Goal: Task Accomplishment & Management: Use online tool/utility

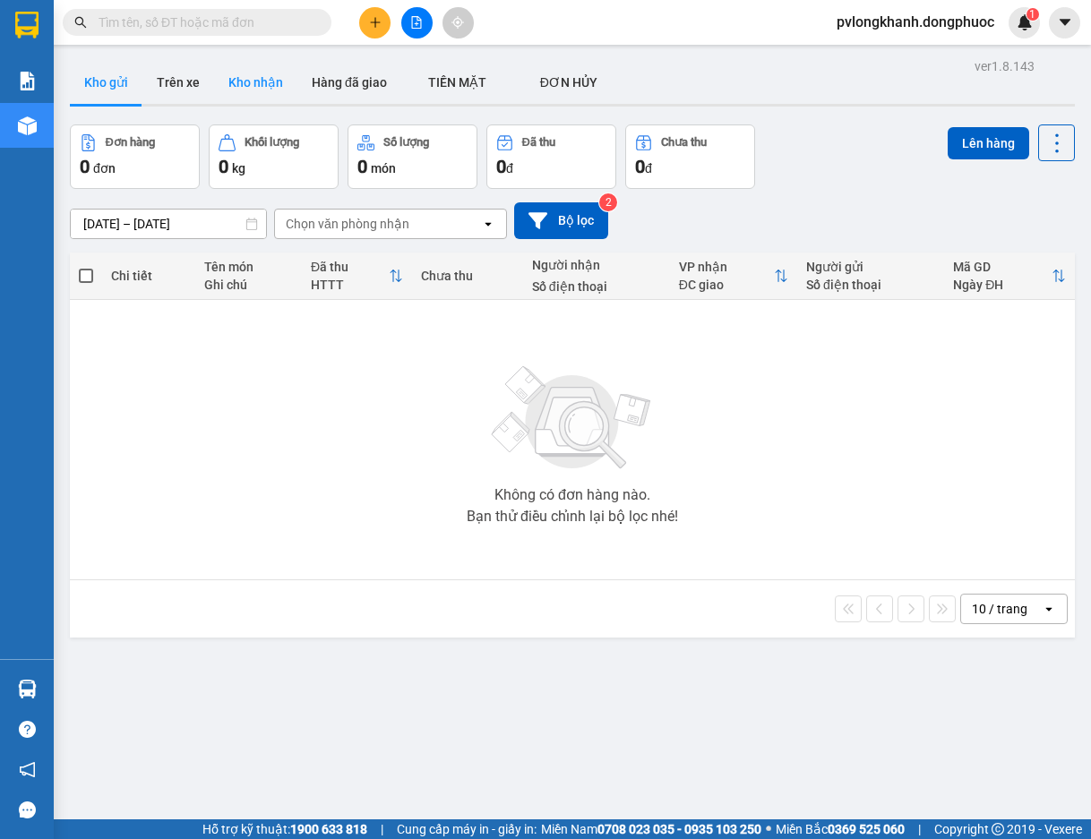
click at [267, 78] on button "Kho nhận" at bounding box center [255, 82] width 83 height 43
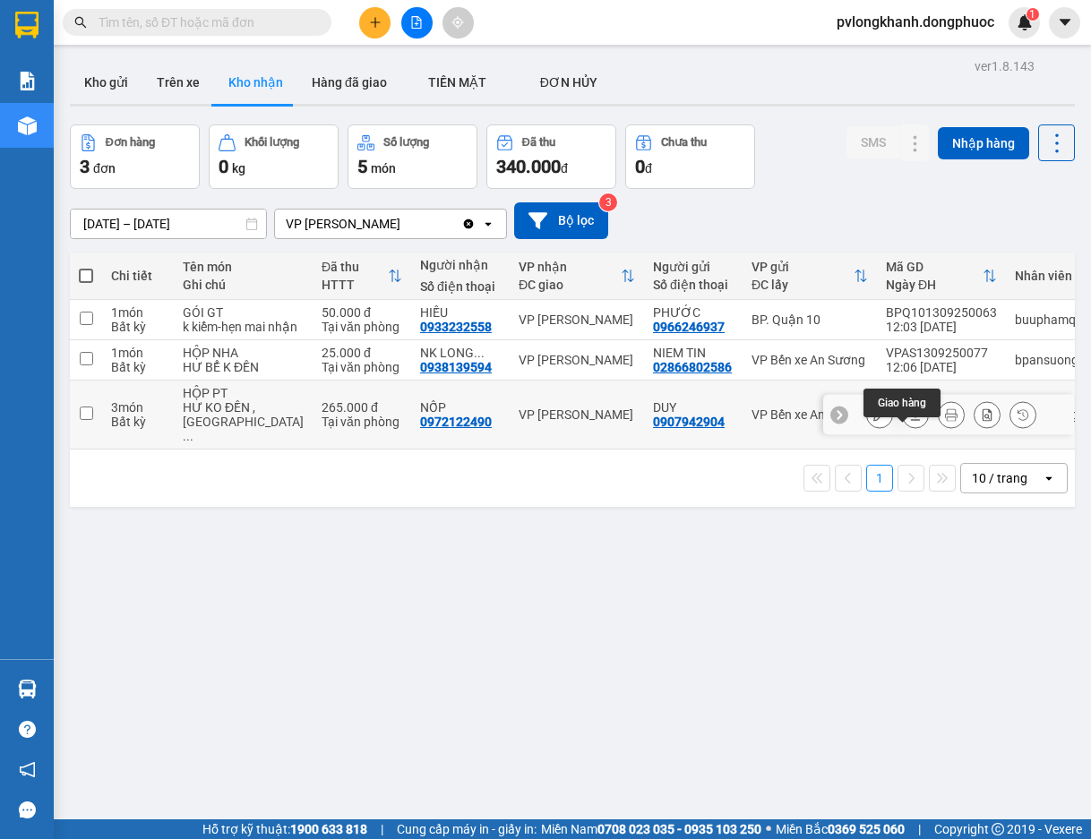
click at [909, 421] on icon at bounding box center [915, 415] width 13 height 13
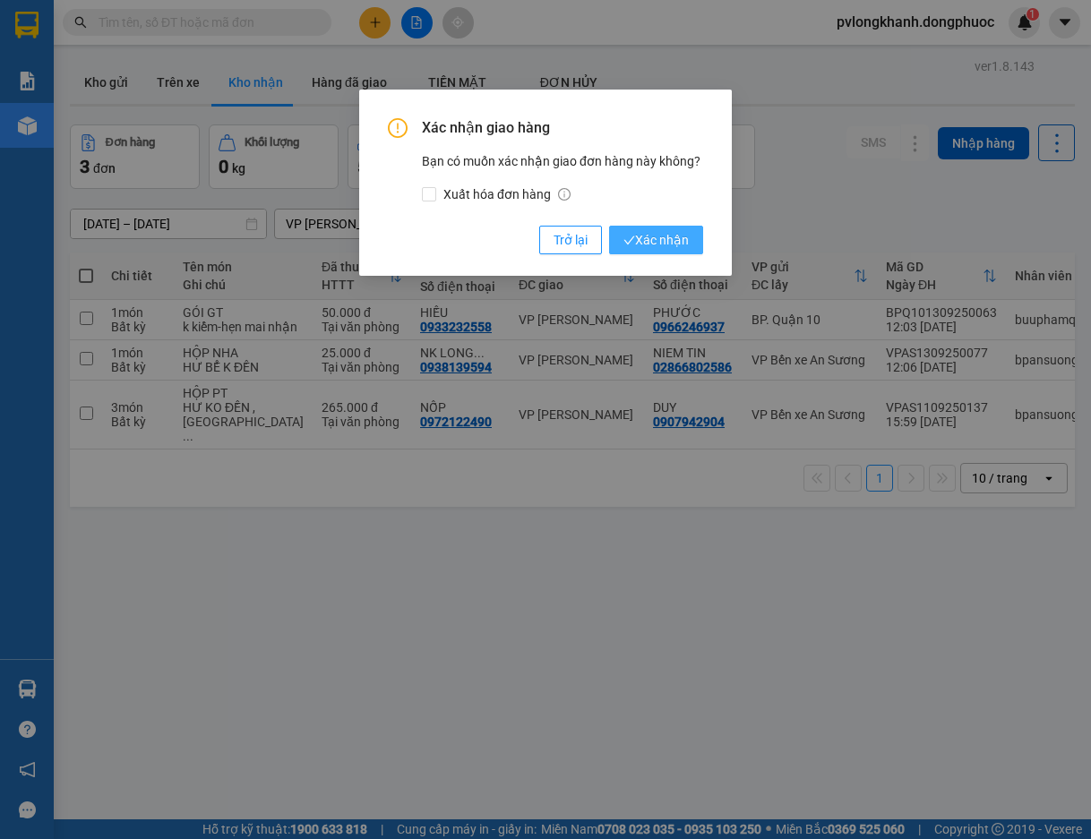
click at [677, 231] on span "Xác nhận" at bounding box center [656, 240] width 65 height 20
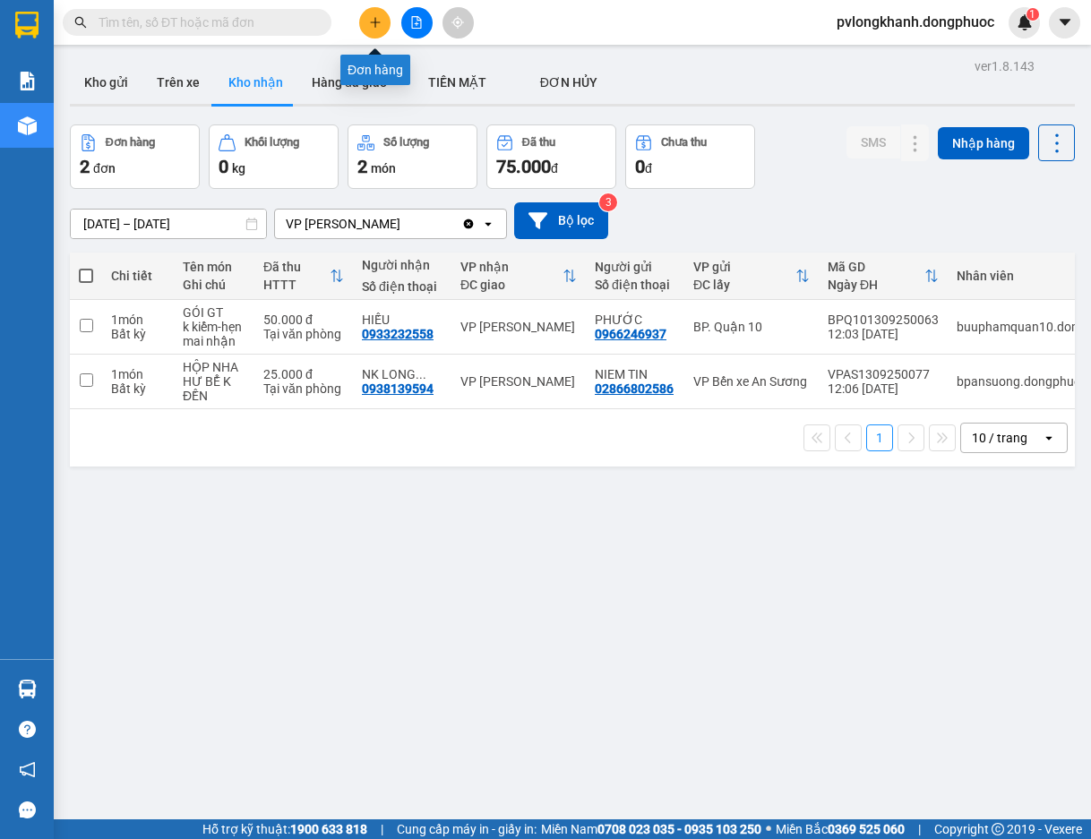
click at [373, 24] on icon "plus" at bounding box center [375, 22] width 13 height 13
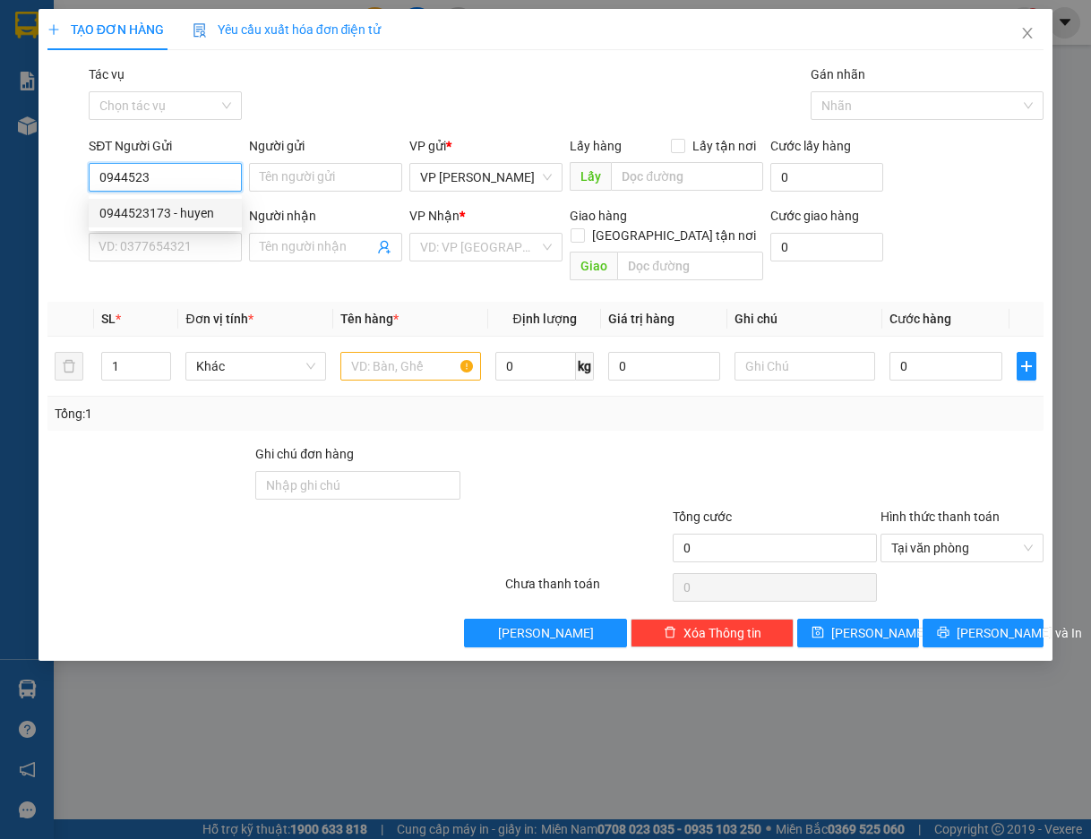
click at [195, 212] on div "0944523173 - huyen" at bounding box center [165, 213] width 132 height 20
type input "0944523173"
type input "huyen"
type input "0944620878"
type input "KIỀU"
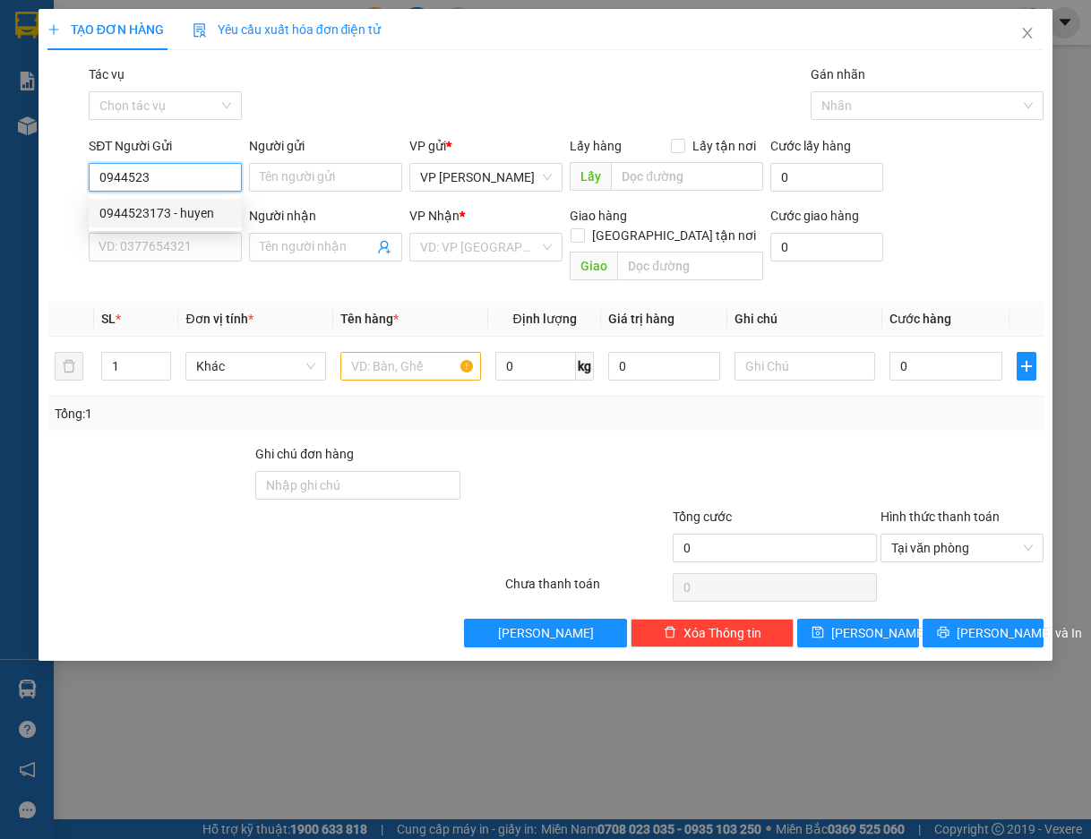
type input "KDB"
type input "40.000"
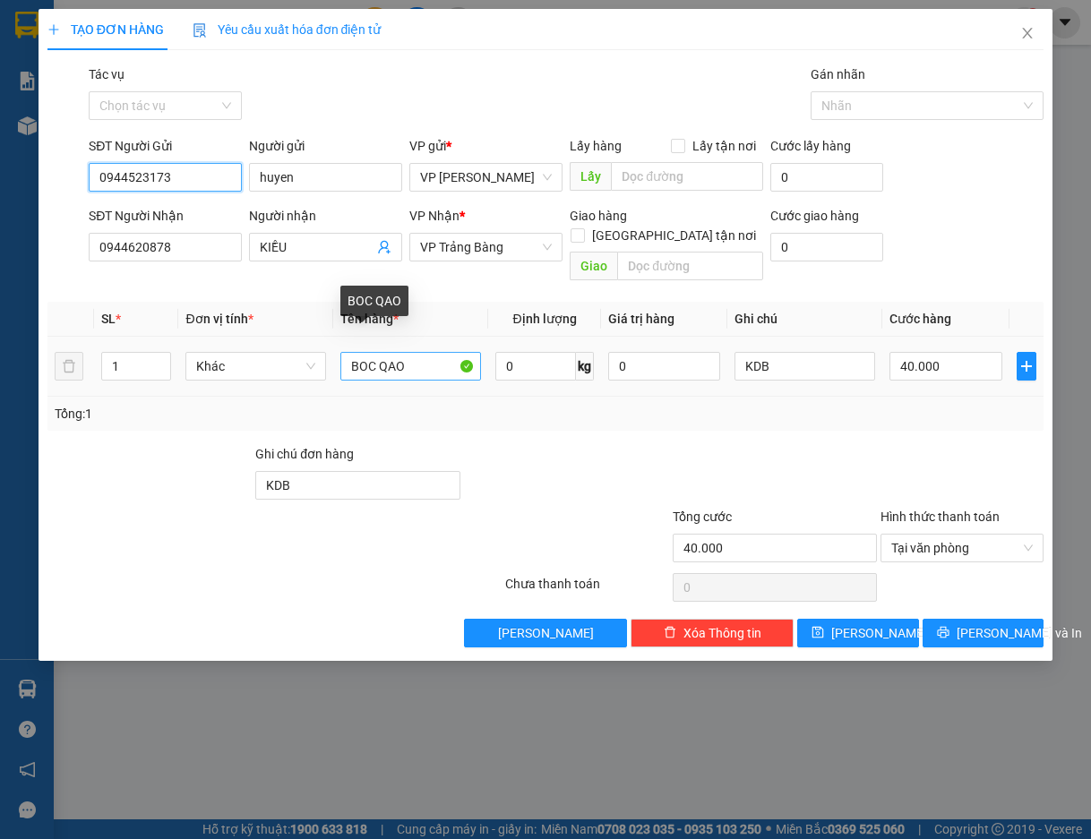
type input "0944523173"
click at [429, 352] on input "BOC QAO" at bounding box center [410, 366] width 141 height 29
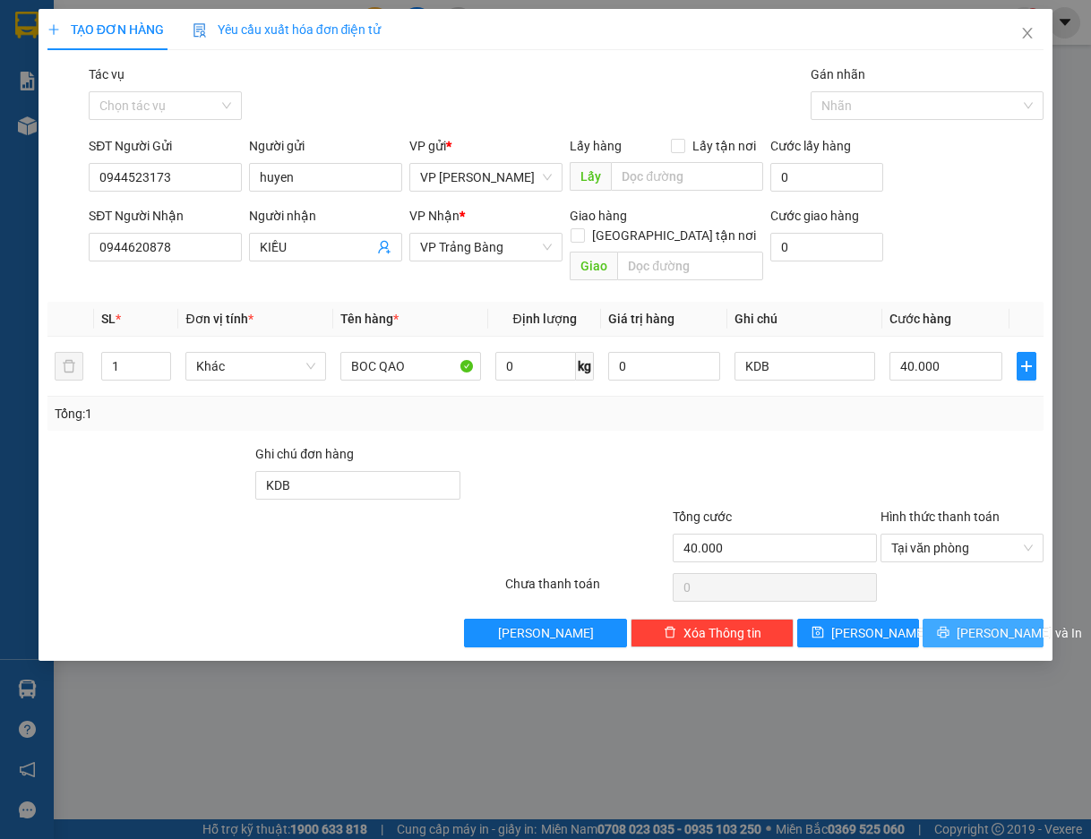
click at [993, 623] on button "[PERSON_NAME] và In" at bounding box center [984, 633] width 122 height 29
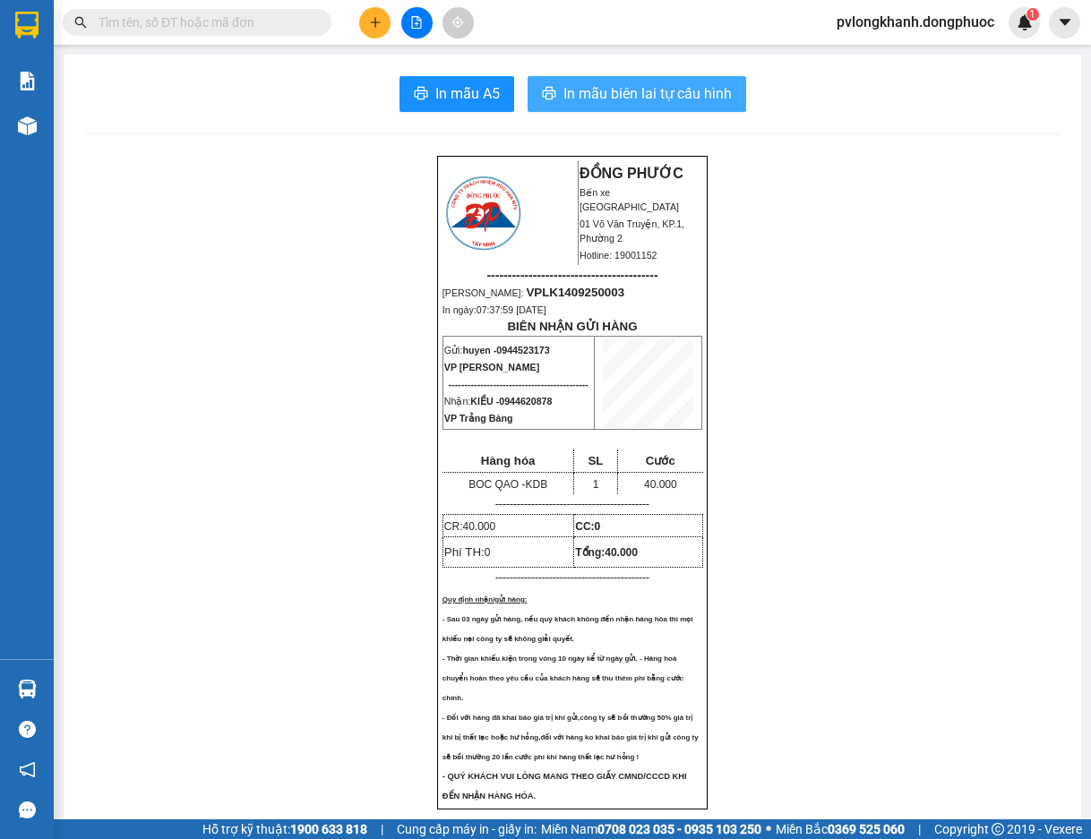
click at [600, 86] on span "In mẫu biên lai tự cấu hình" at bounding box center [648, 93] width 168 height 22
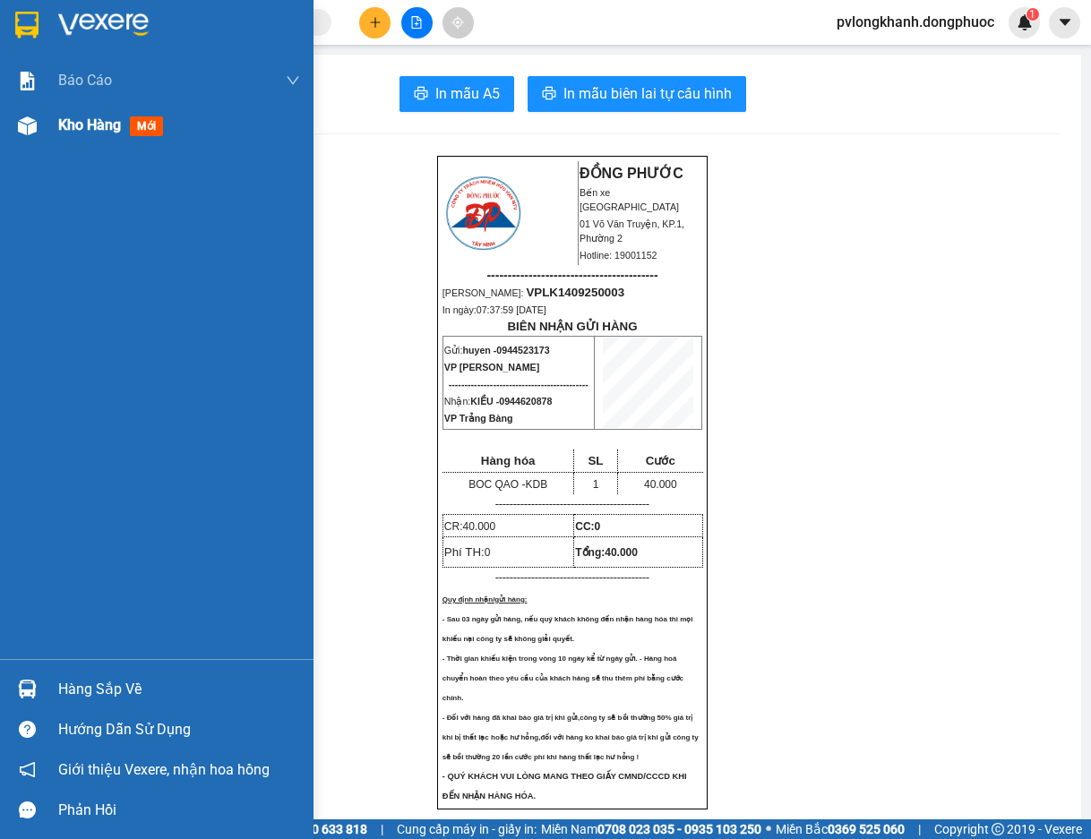
click at [69, 128] on span "Kho hàng" at bounding box center [89, 124] width 63 height 17
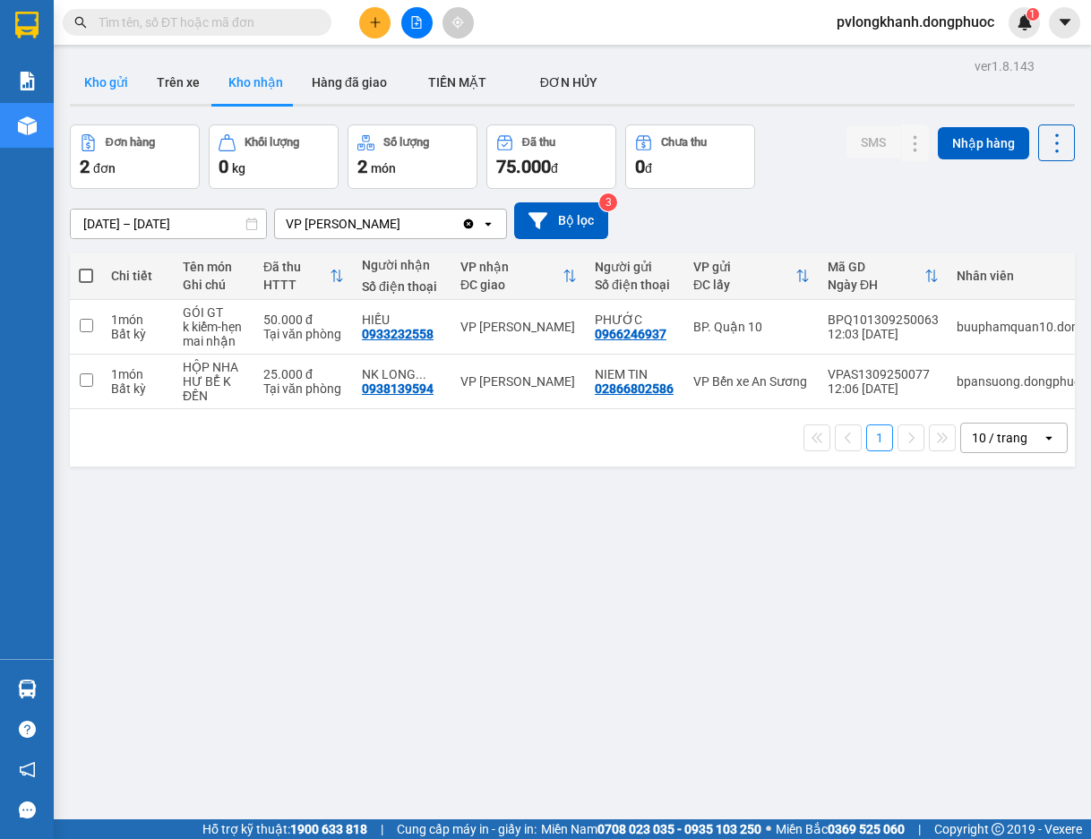
click at [103, 80] on button "Kho gửi" at bounding box center [106, 82] width 73 height 43
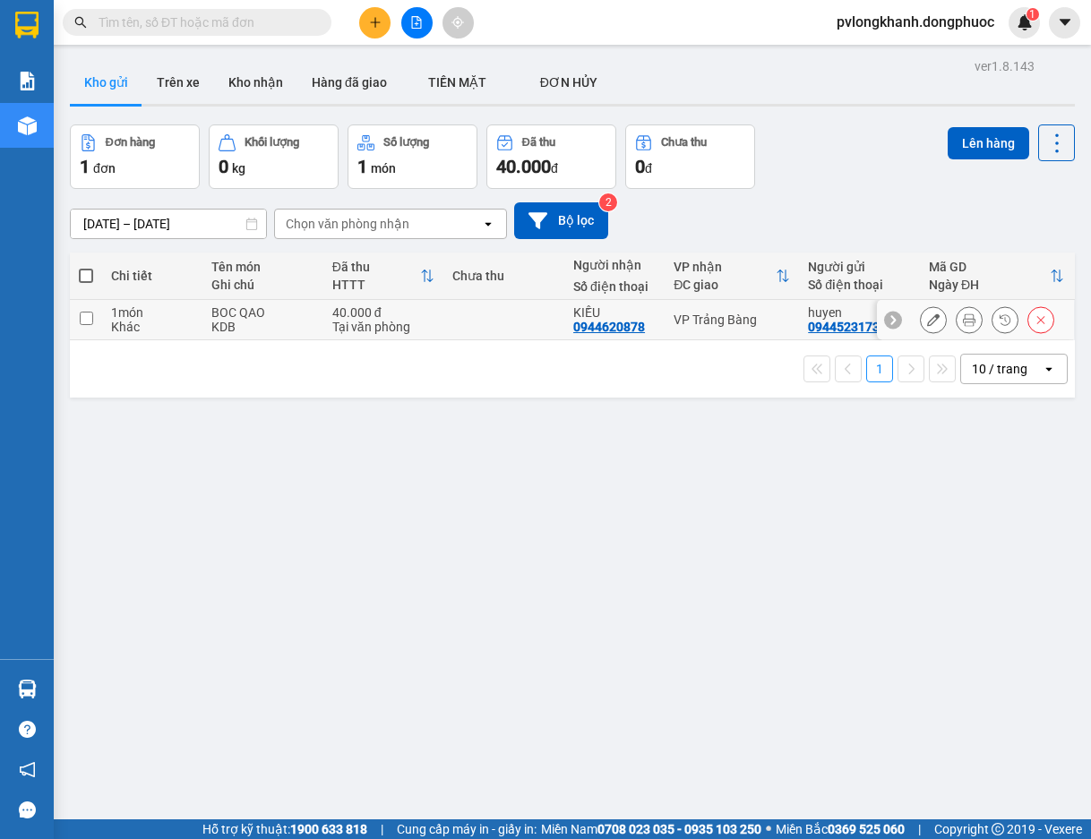
click at [293, 320] on div "KDB" at bounding box center [262, 327] width 103 height 14
checkbox input "true"
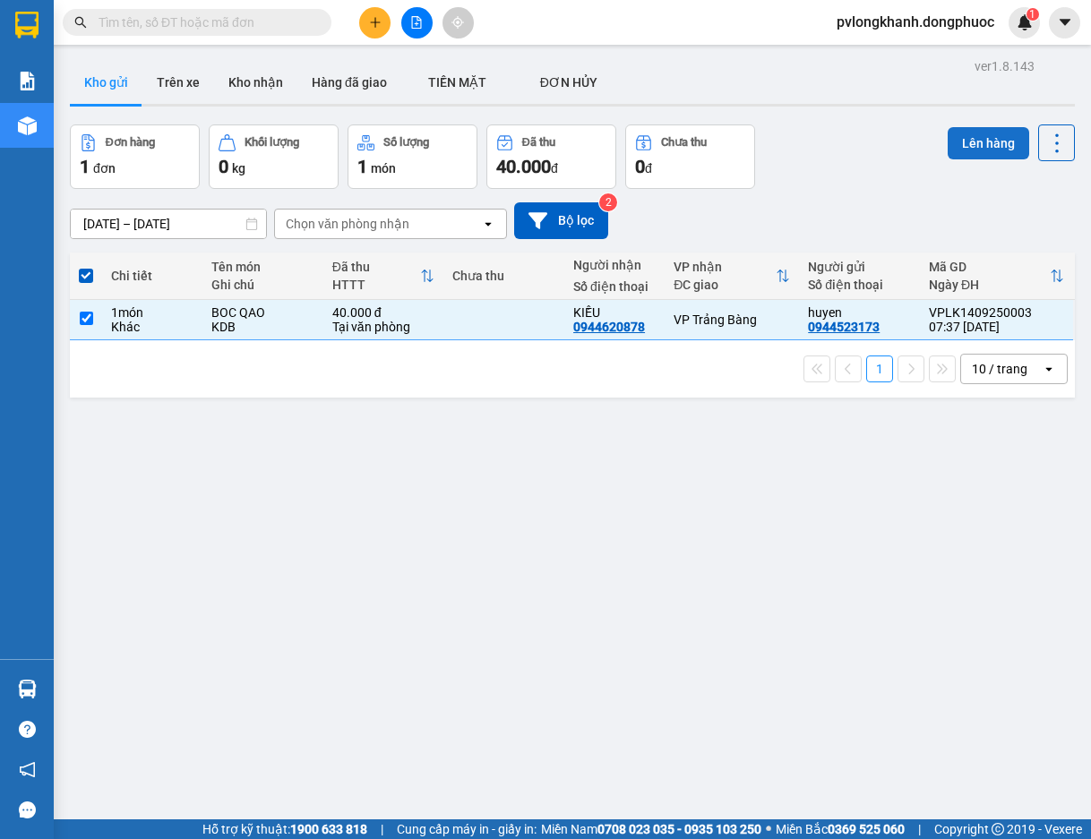
click at [954, 143] on button "Lên hàng" at bounding box center [989, 143] width 82 height 32
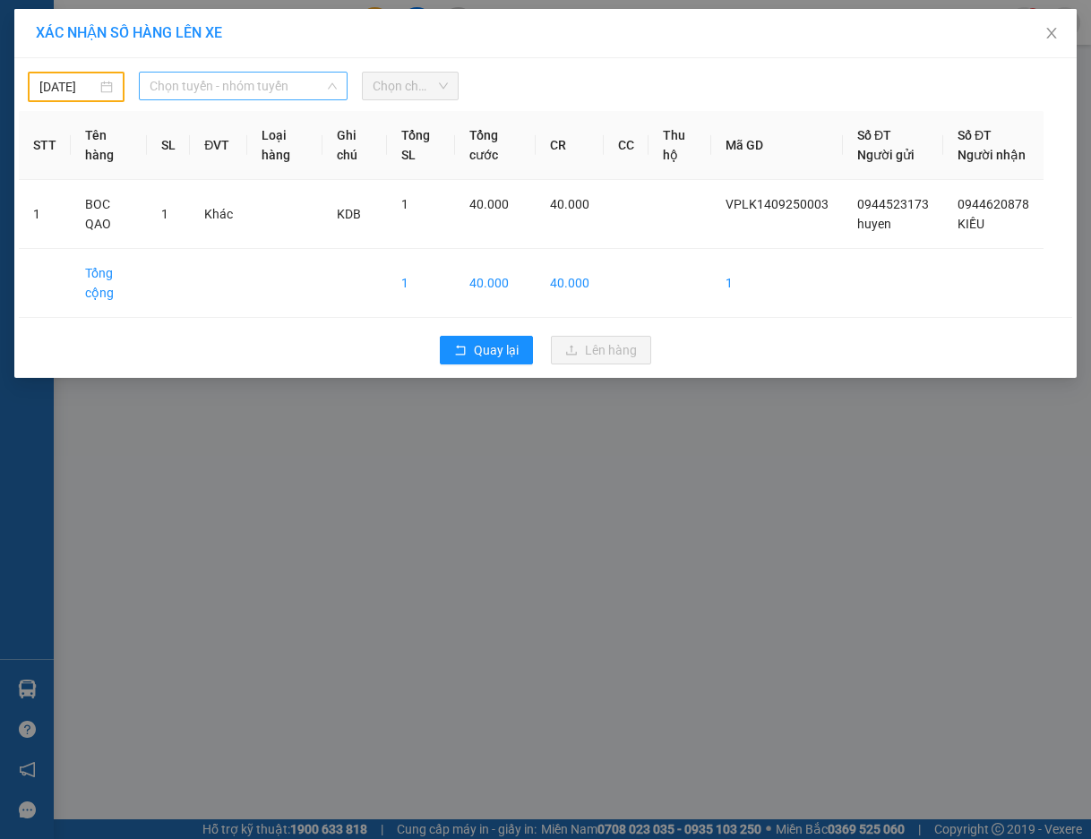
click at [288, 84] on span "Chọn tuyến - nhóm tuyến" at bounding box center [243, 86] width 186 height 27
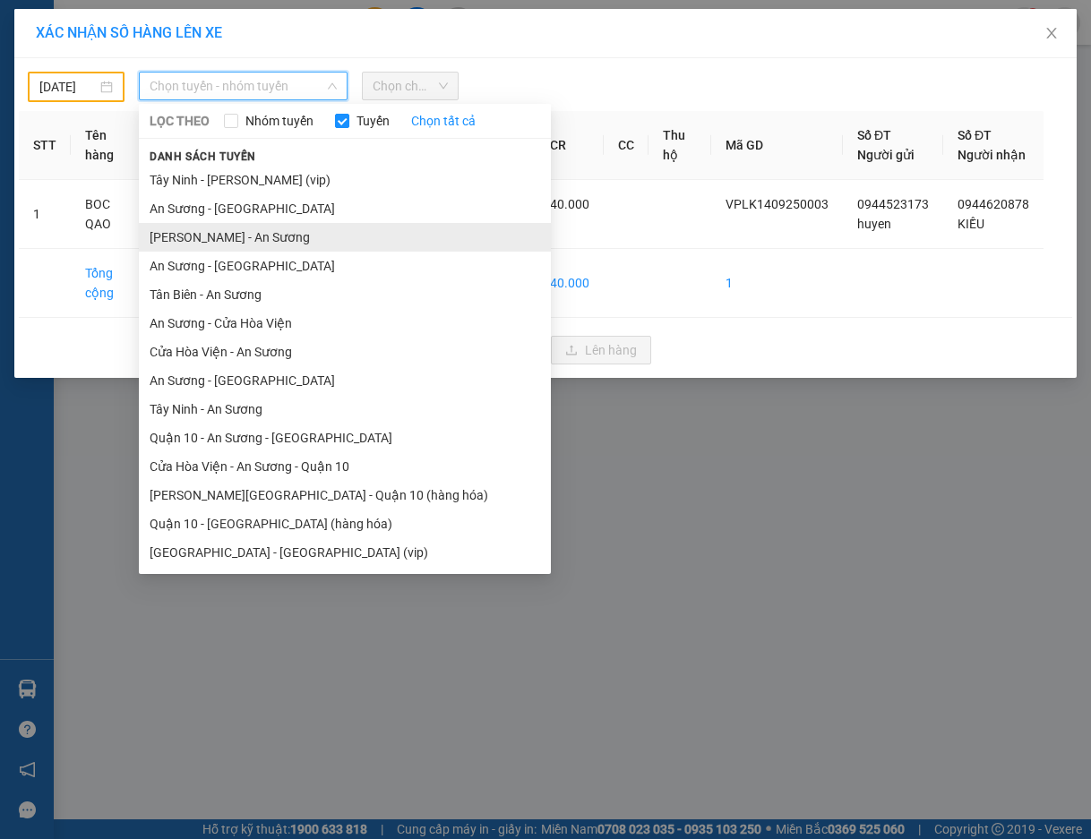
click at [276, 237] on li "[PERSON_NAME] - An Sương" at bounding box center [345, 237] width 412 height 29
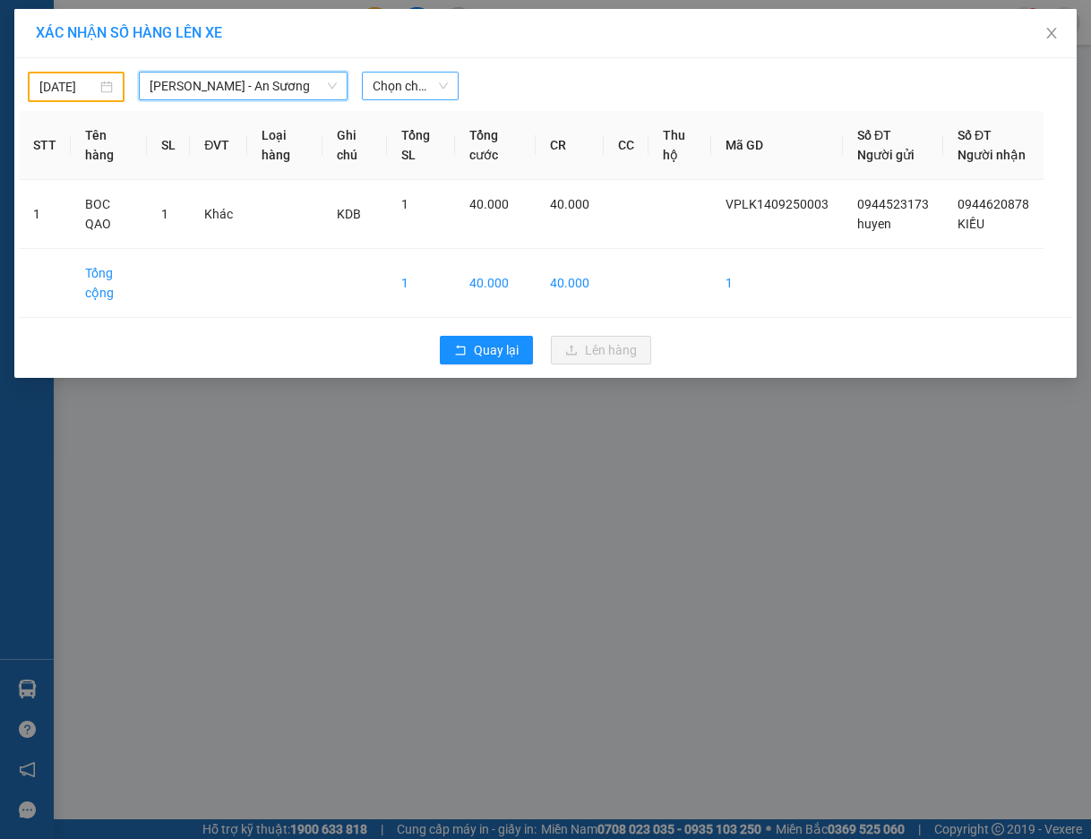
click at [404, 82] on span "Chọn chuyến" at bounding box center [410, 86] width 75 height 27
click at [419, 84] on span "Chọn chuyến" at bounding box center [410, 86] width 75 height 27
click at [182, 115] on th "SL" at bounding box center [168, 145] width 43 height 69
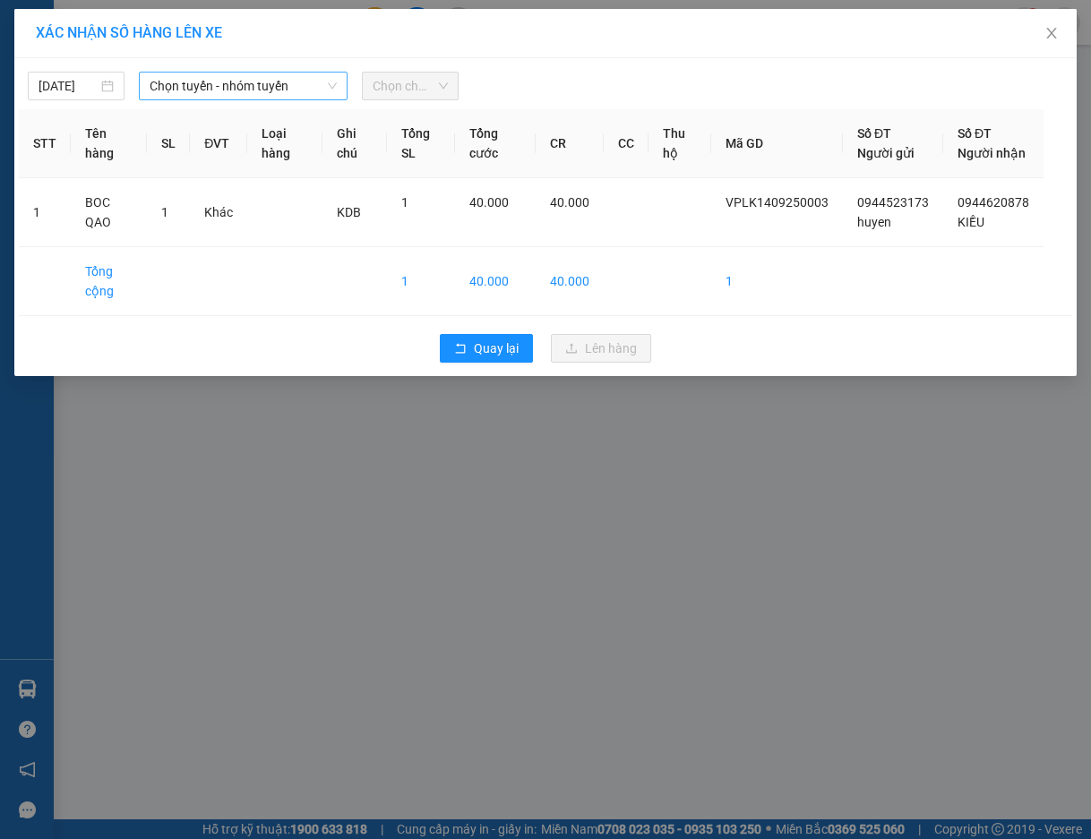
click at [298, 88] on span "Chọn tuyến - nhóm tuyến" at bounding box center [243, 86] width 186 height 27
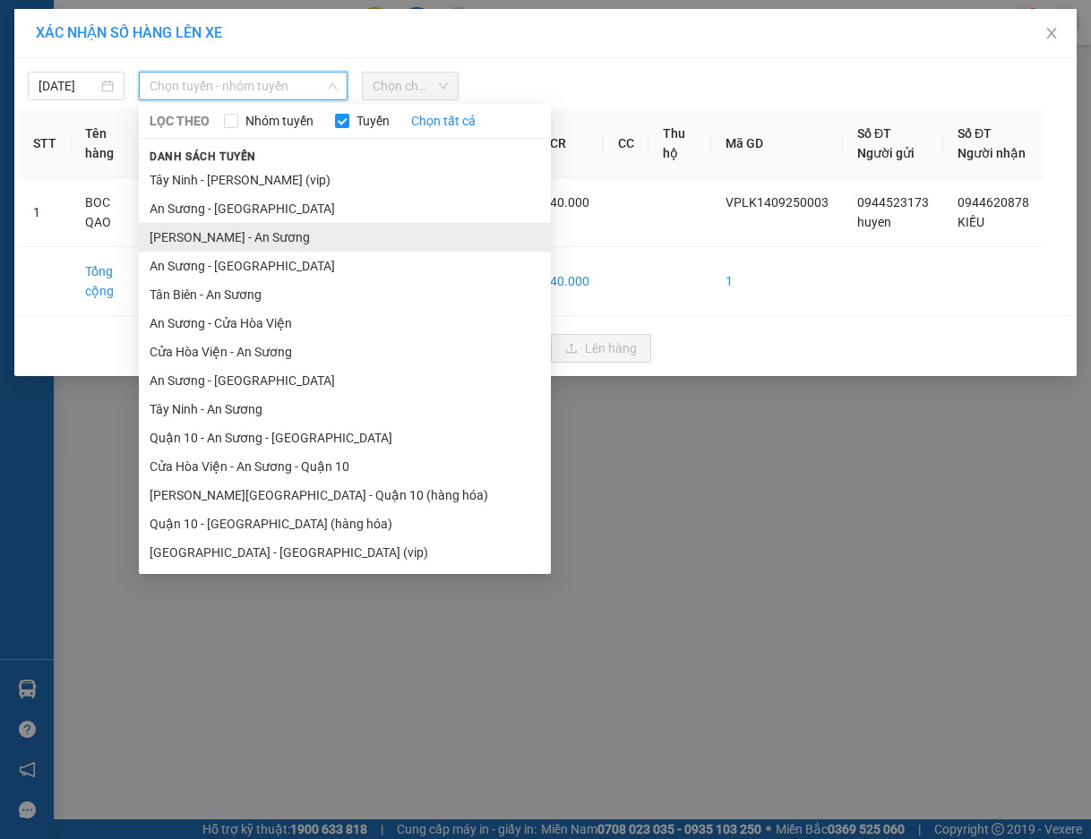
click at [270, 237] on li "[PERSON_NAME] - An Sương" at bounding box center [345, 237] width 412 height 29
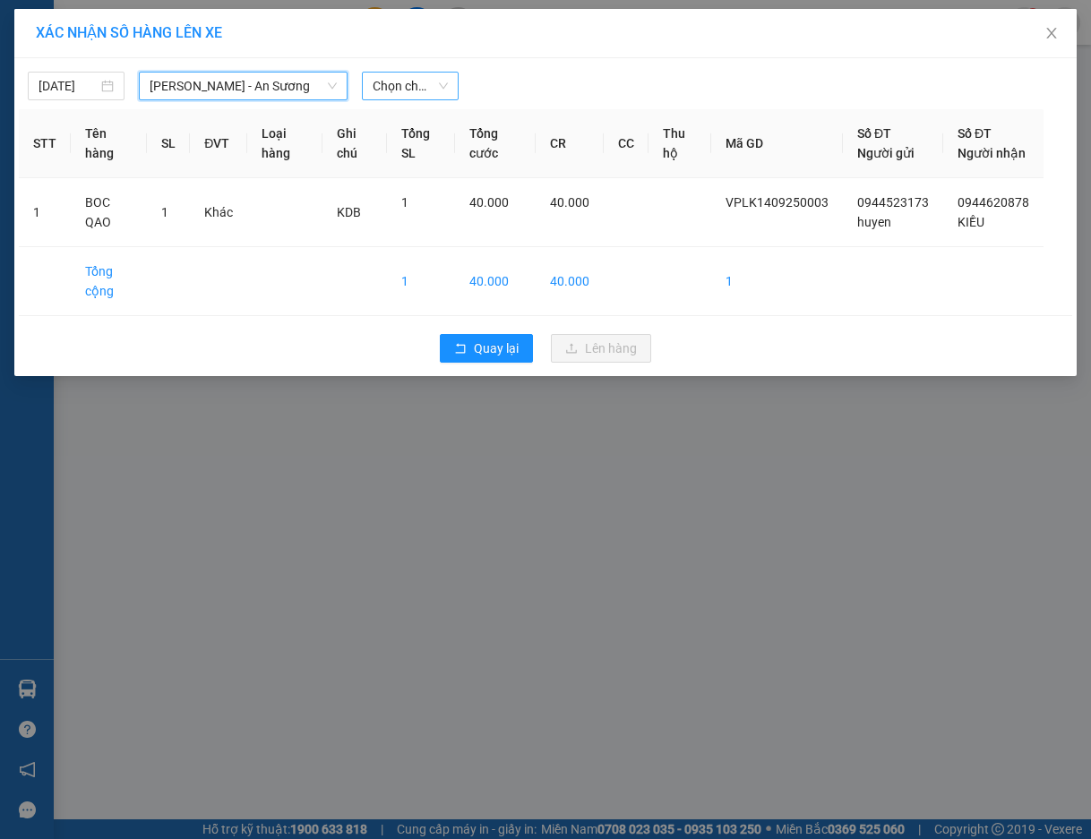
click at [398, 84] on span "Chọn chuyến" at bounding box center [410, 86] width 75 height 27
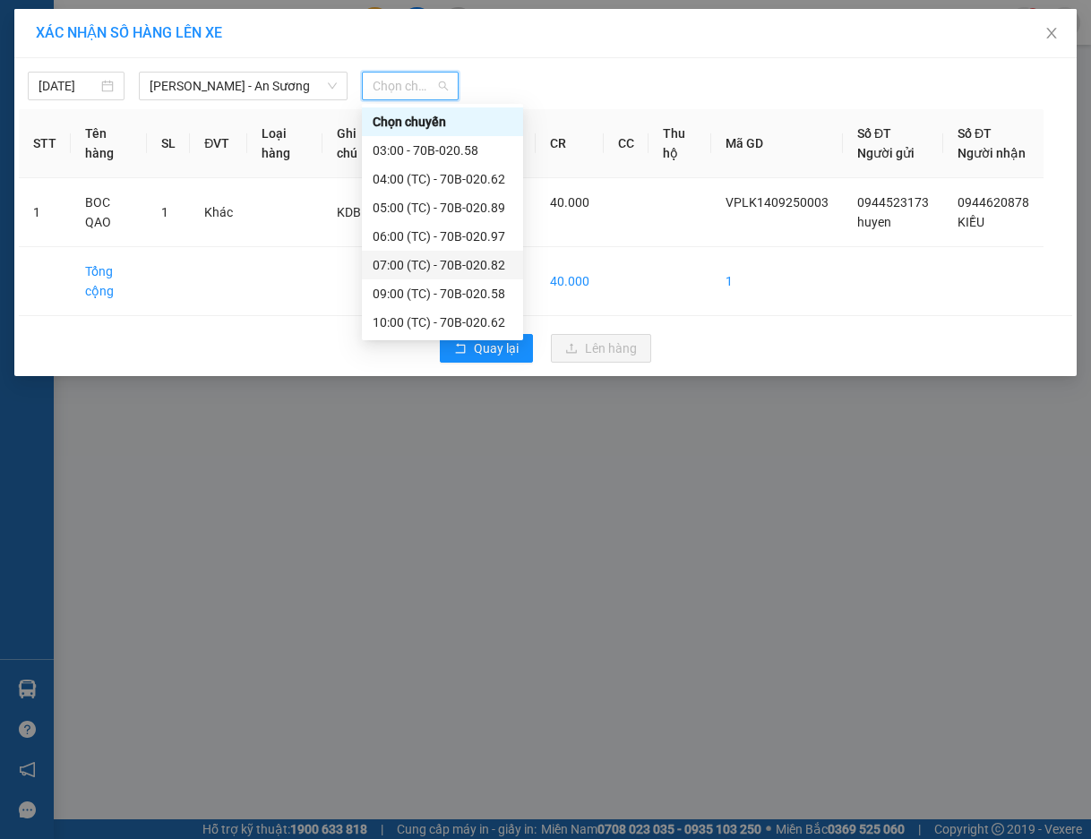
click at [435, 268] on div "07:00 (TC) - 70B-020.82" at bounding box center [443, 265] width 140 height 20
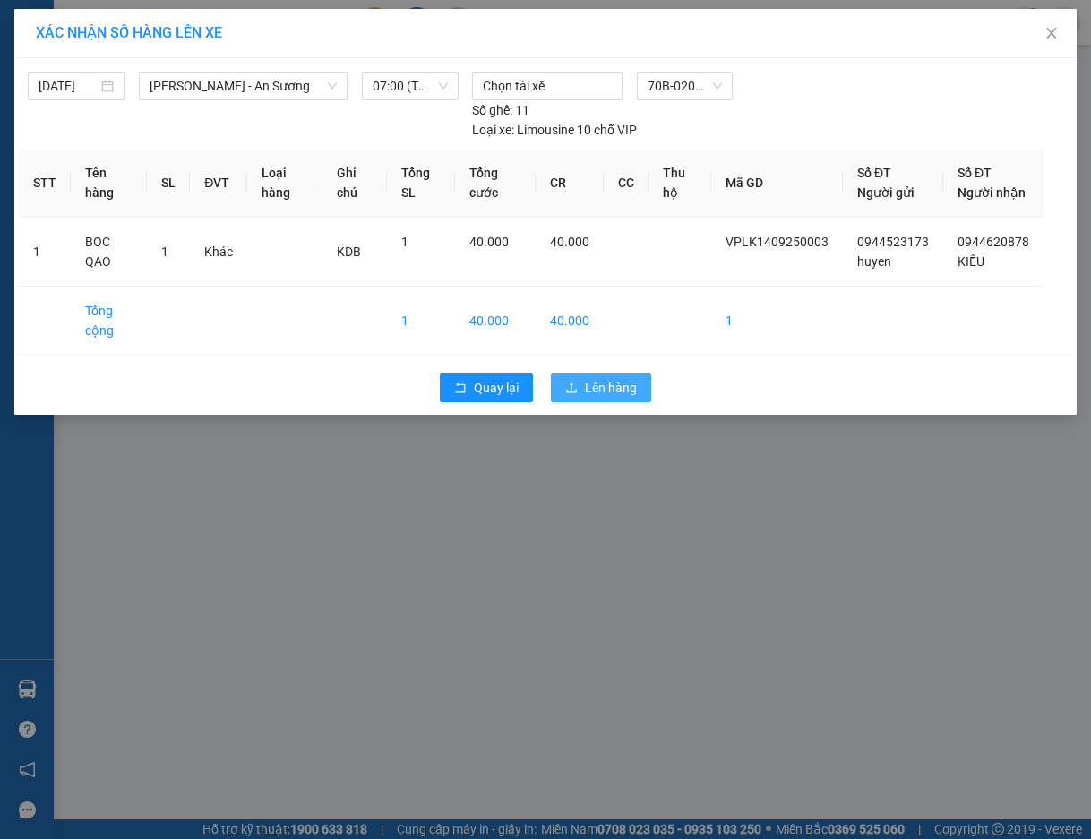
click at [621, 398] on span "Lên hàng" at bounding box center [611, 388] width 52 height 20
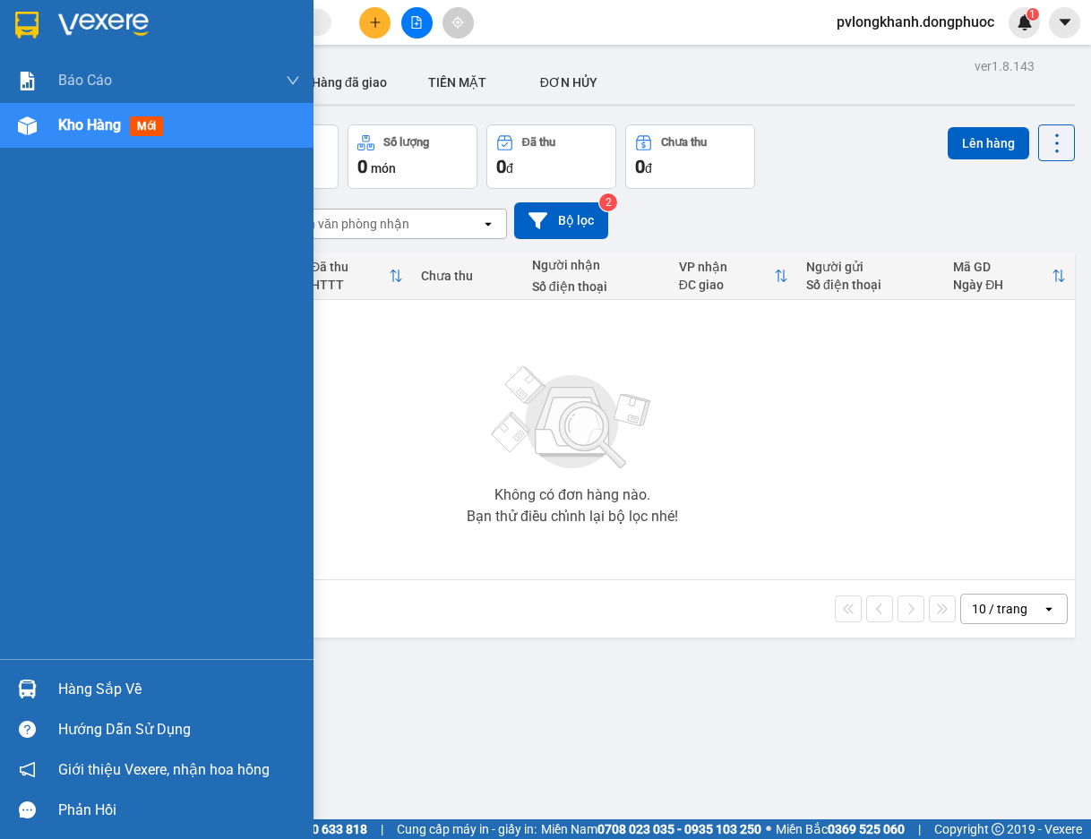
click at [82, 685] on div "Hàng sắp về" at bounding box center [179, 689] width 242 height 27
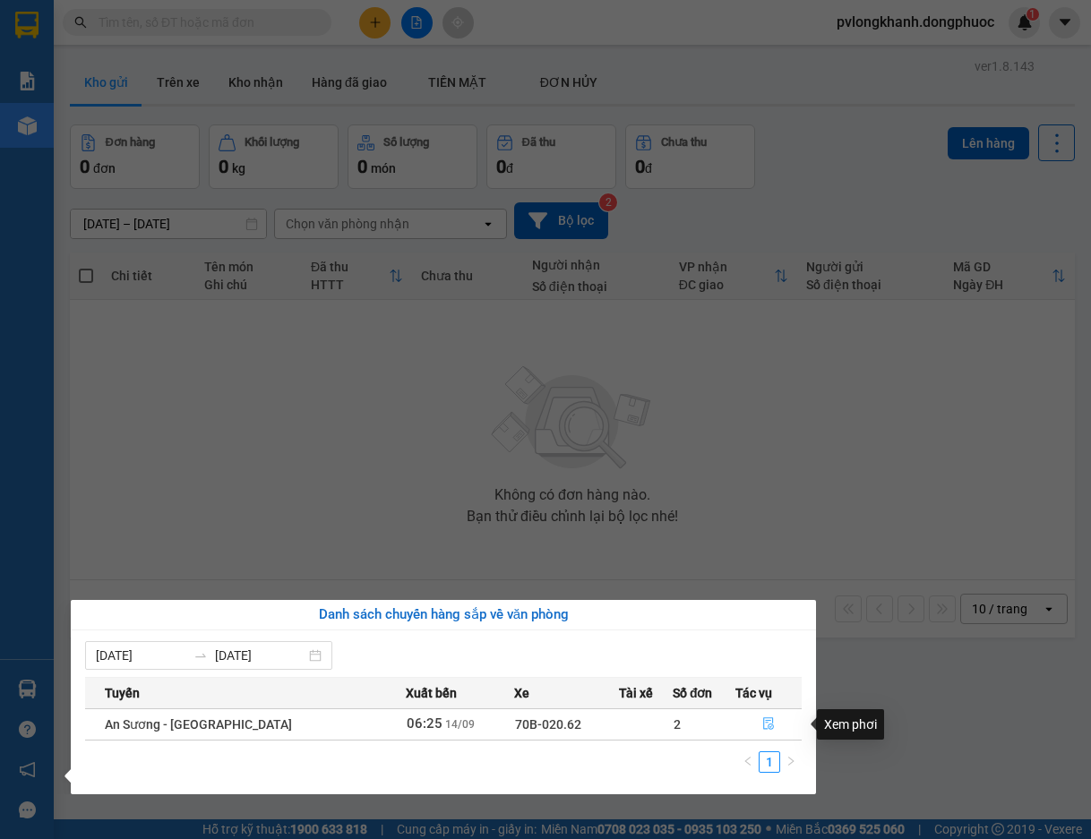
click at [762, 719] on icon "file-done" at bounding box center [768, 724] width 13 height 13
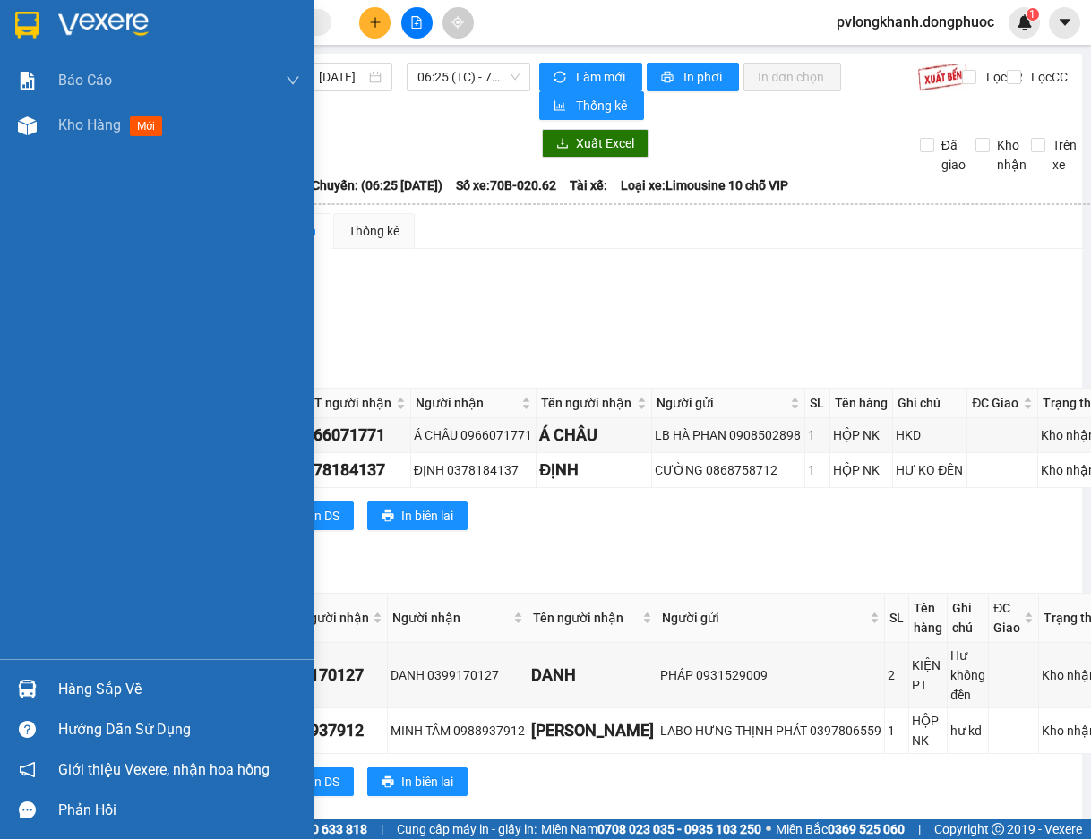
click at [109, 676] on div "Hàng sắp về" at bounding box center [179, 689] width 242 height 27
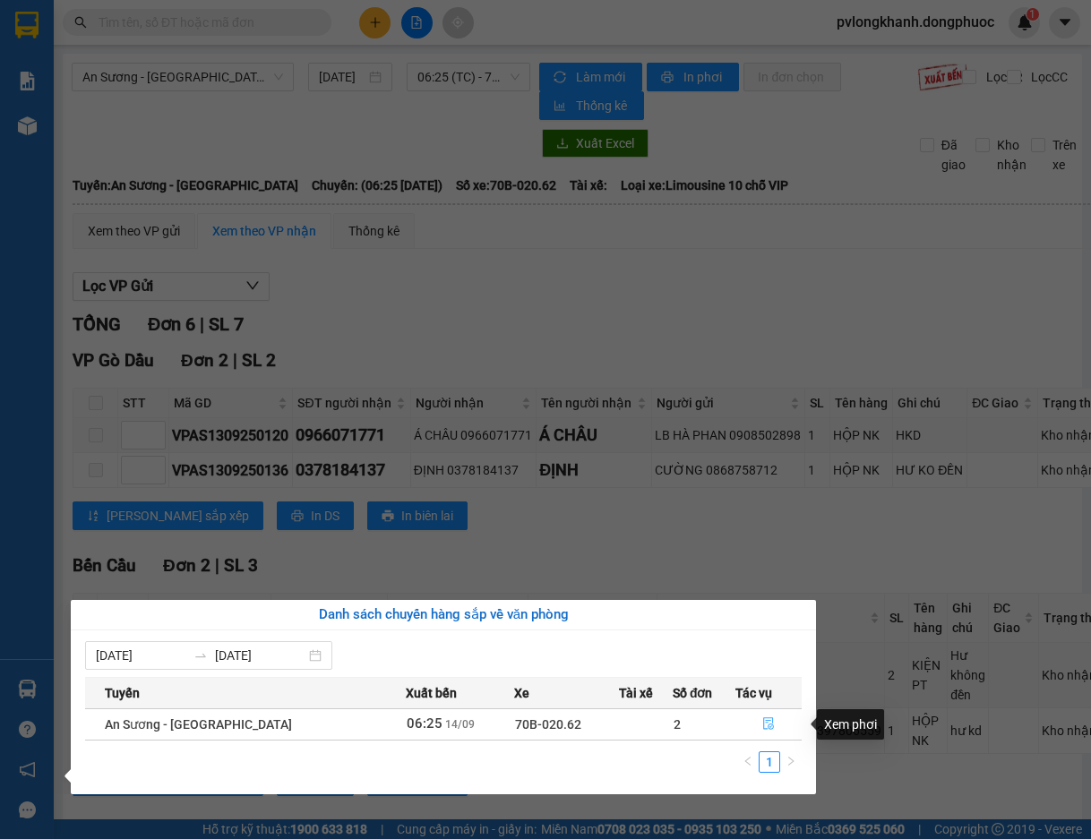
click at [765, 725] on icon "file-done" at bounding box center [768, 725] width 11 height 13
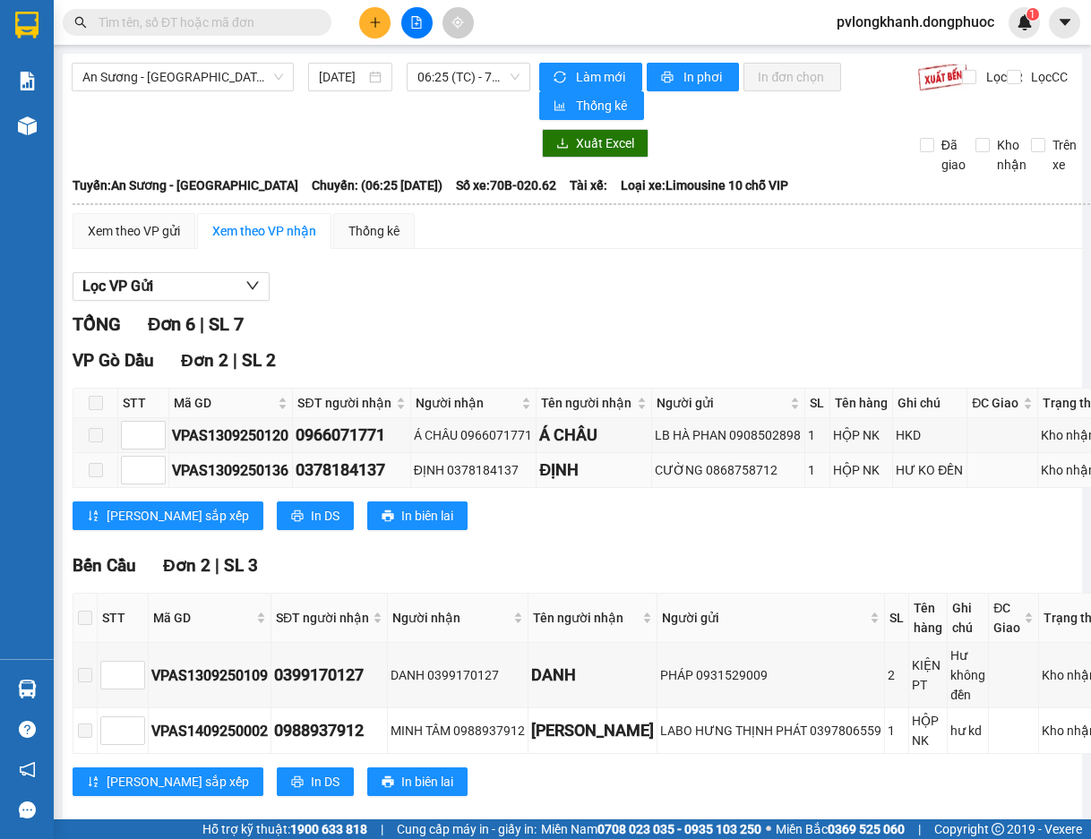
scroll to position [337, 0]
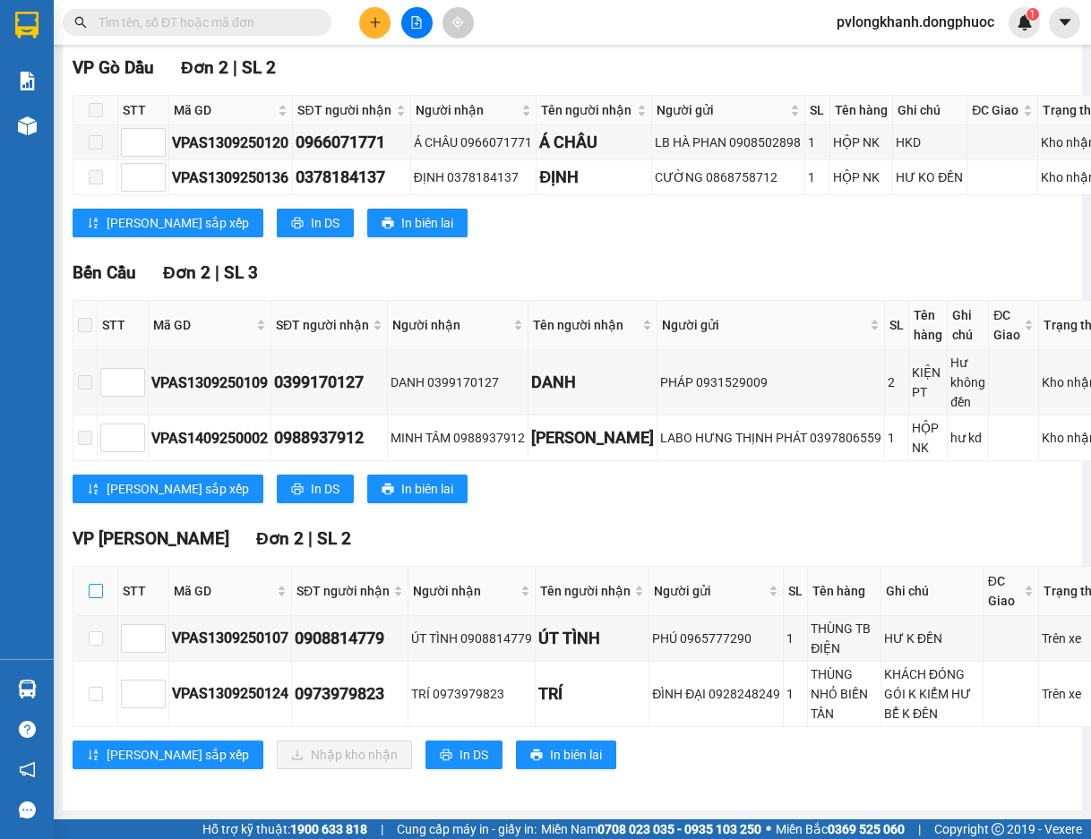
click at [99, 584] on input "checkbox" at bounding box center [96, 591] width 14 height 14
checkbox input "true"
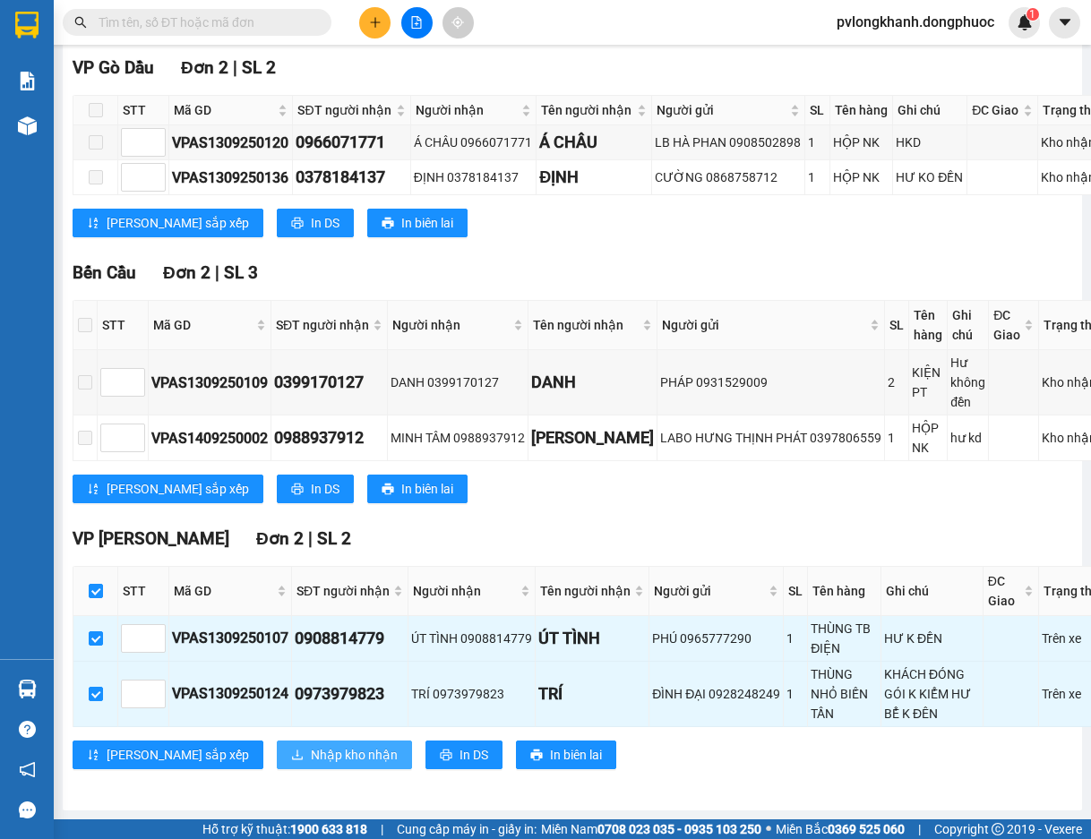
click at [311, 745] on span "Nhập kho nhận" at bounding box center [354, 755] width 87 height 20
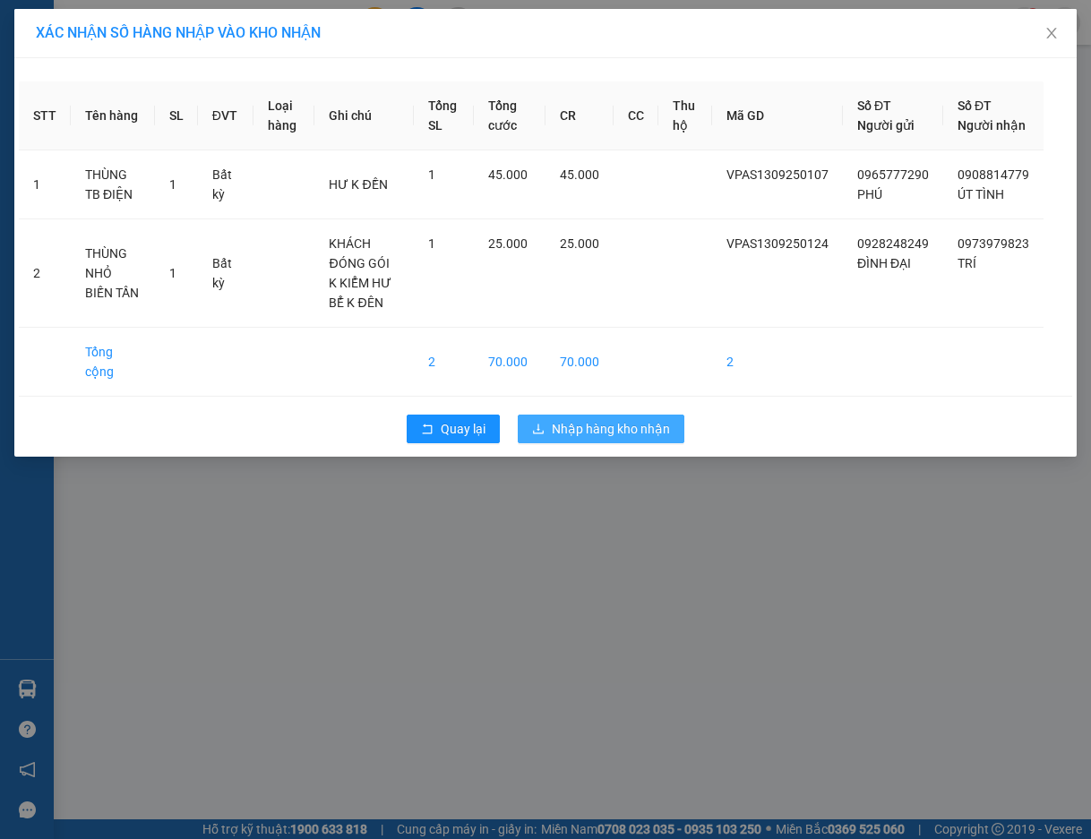
click at [572, 419] on span "Nhập hàng kho nhận" at bounding box center [611, 429] width 118 height 20
